Goal: Communication & Community: Connect with others

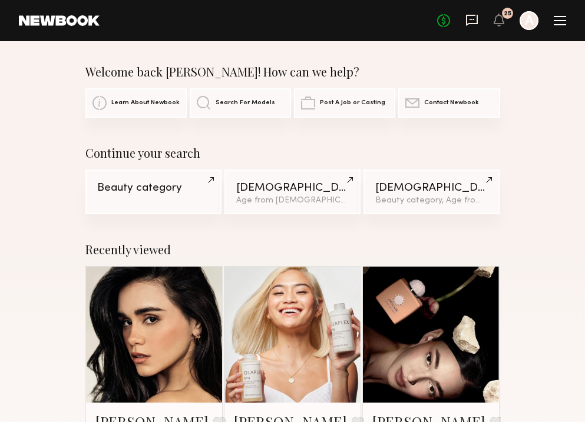
click at [471, 18] on icon at bounding box center [471, 20] width 13 height 13
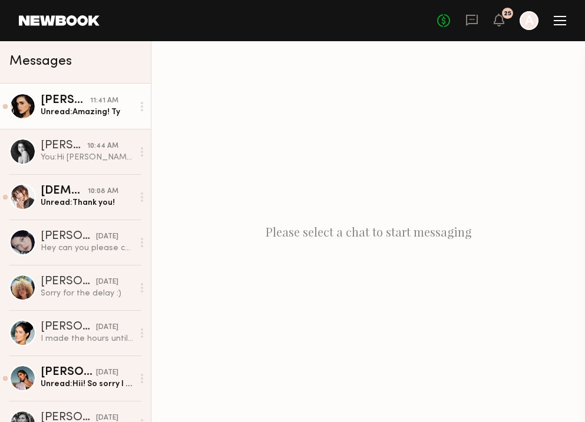
click at [76, 120] on link "Priscilla P. 11:41 AM Unread: Amazing! Ty" at bounding box center [75, 106] width 151 height 45
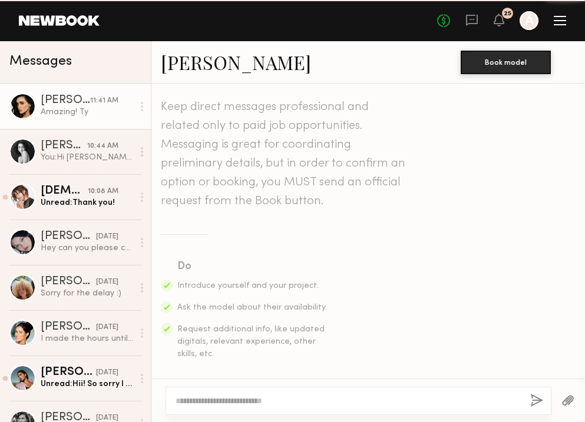
scroll to position [1080, 0]
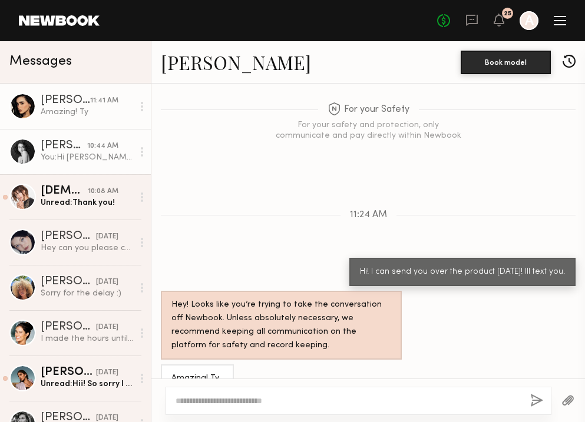
click at [103, 153] on div "You: Hi Paige! What size are you in jeans and tops? Going to grab the pieces to…" at bounding box center [87, 157] width 92 height 11
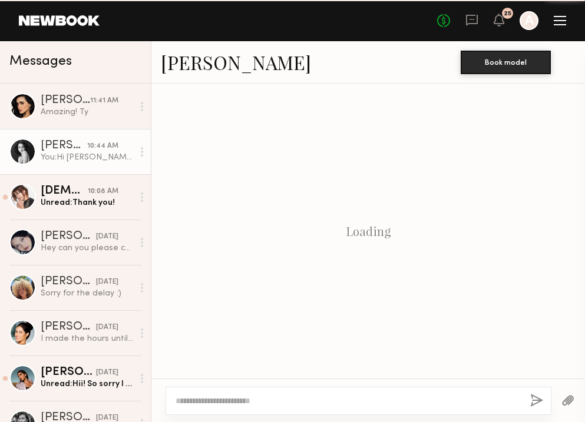
scroll to position [306, 0]
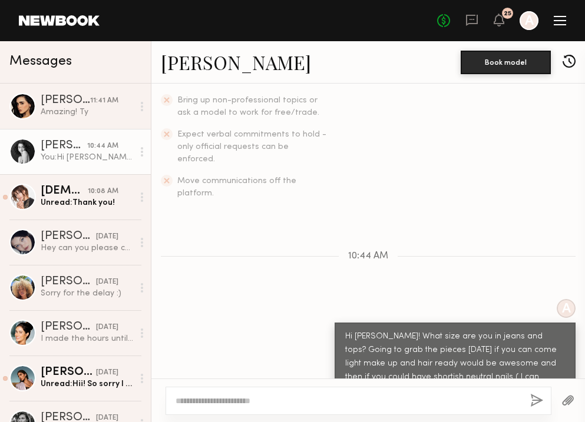
click at [200, 65] on link "Paige F." at bounding box center [236, 61] width 150 height 25
